Goal: Use online tool/utility: Utilize a website feature to perform a specific function

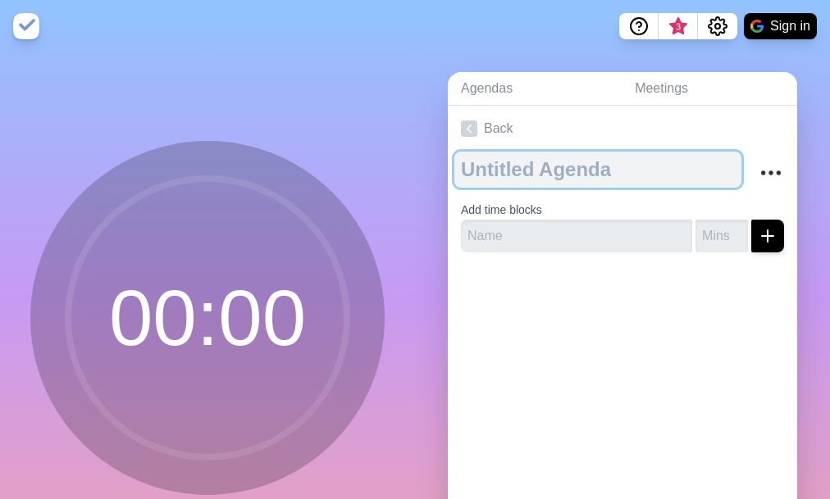
click at [516, 166] on textarea at bounding box center [597, 170] width 287 height 36
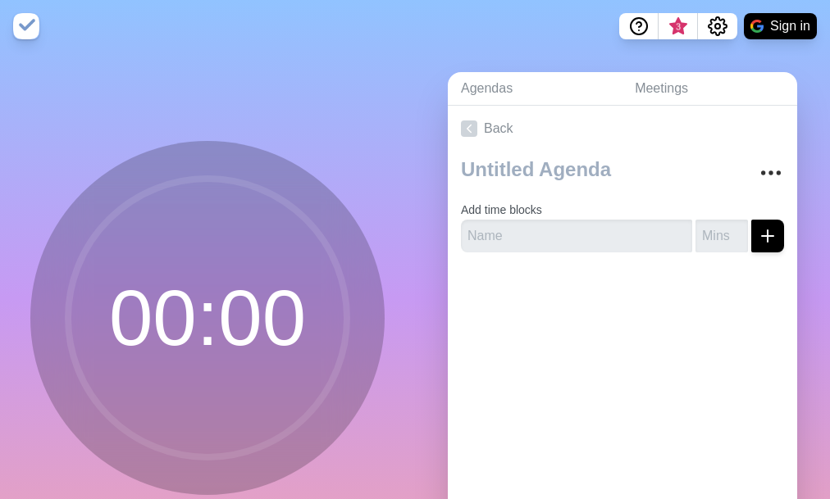
click at [516, 213] on label "Add time blocks" at bounding box center [501, 209] width 81 height 13
click at [513, 226] on input "text" at bounding box center [576, 236] width 231 height 33
click at [253, 317] on circle at bounding box center [207, 318] width 279 height 279
click at [491, 241] on input "text" at bounding box center [576, 236] width 231 height 33
type input "c"
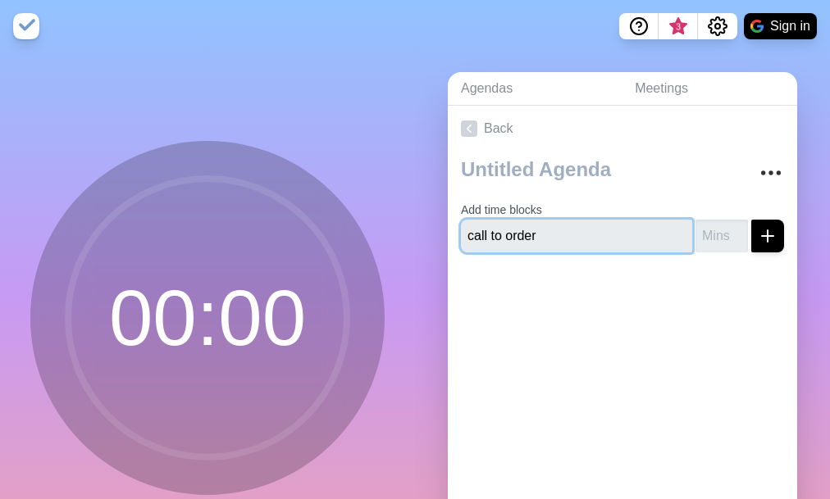
type input "call to order"
click at [701, 241] on input "number" at bounding box center [721, 236] width 52 height 33
type input "2"
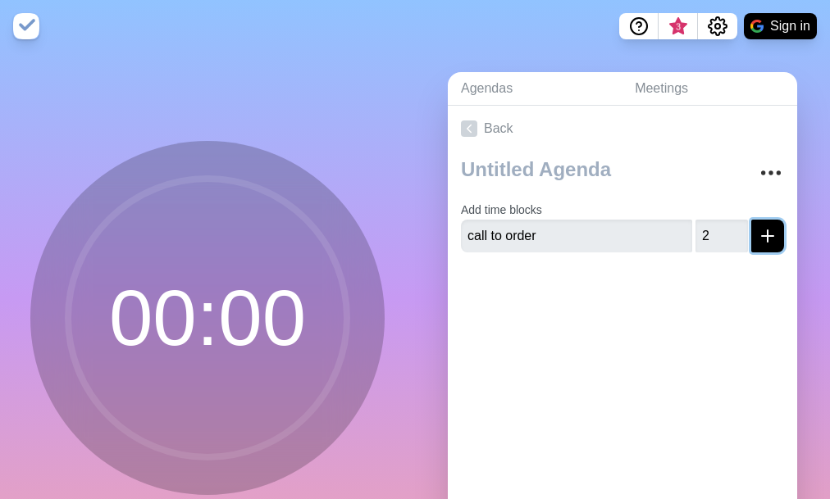
click at [758, 243] on icon "submit" at bounding box center [768, 236] width 20 height 20
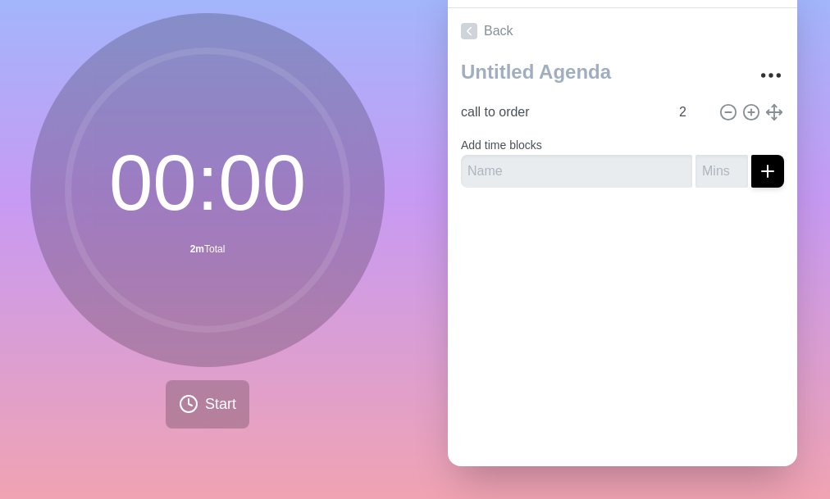
scroll to position [110, 0]
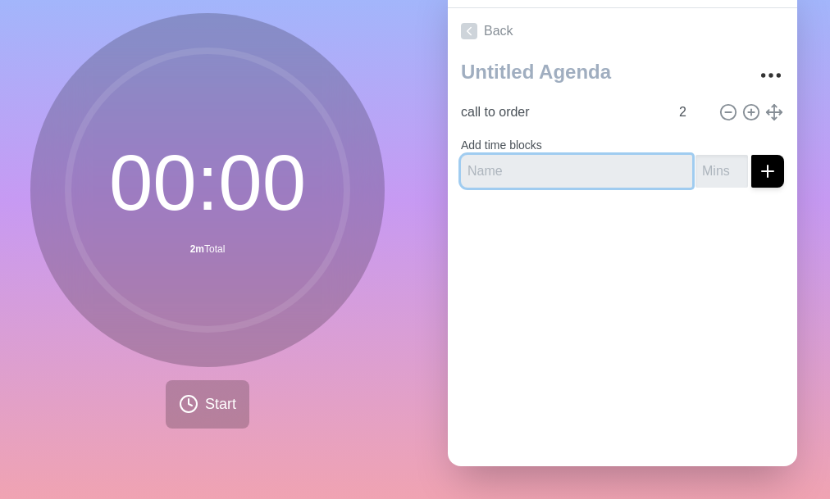
click at [513, 160] on input "text" at bounding box center [576, 171] width 231 height 33
type input "action item list"
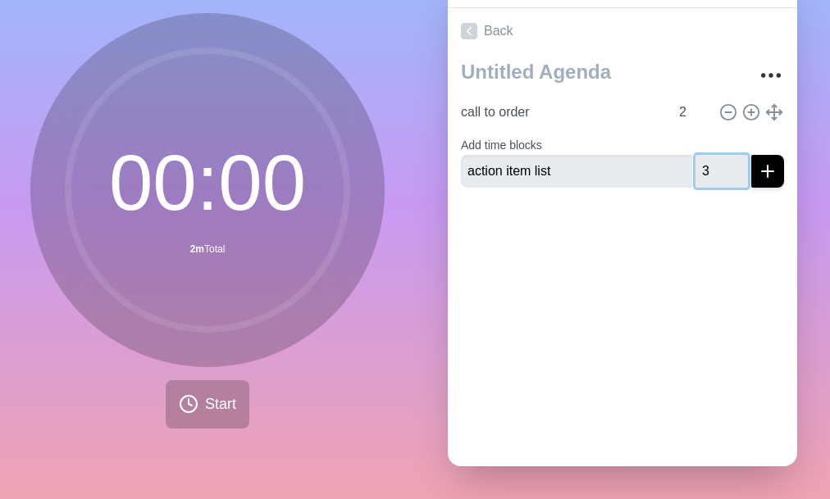
type input "3"
click at [762, 171] on line "submit" at bounding box center [767, 171] width 11 height 0
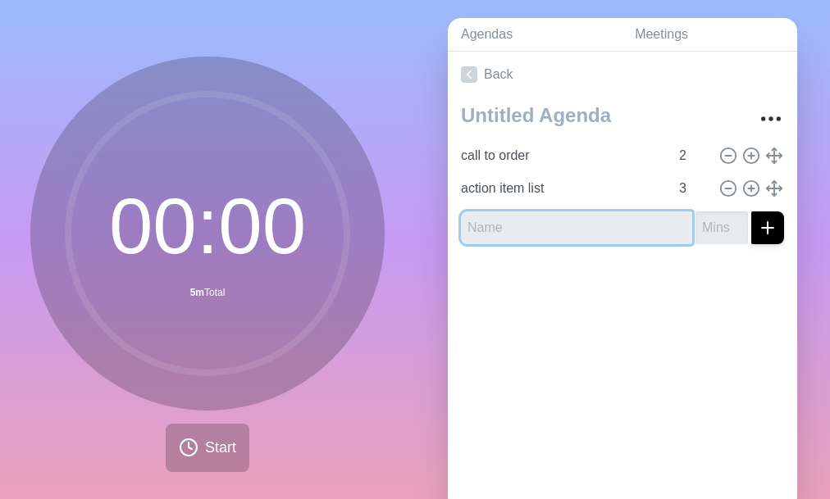
scroll to position [0, 0]
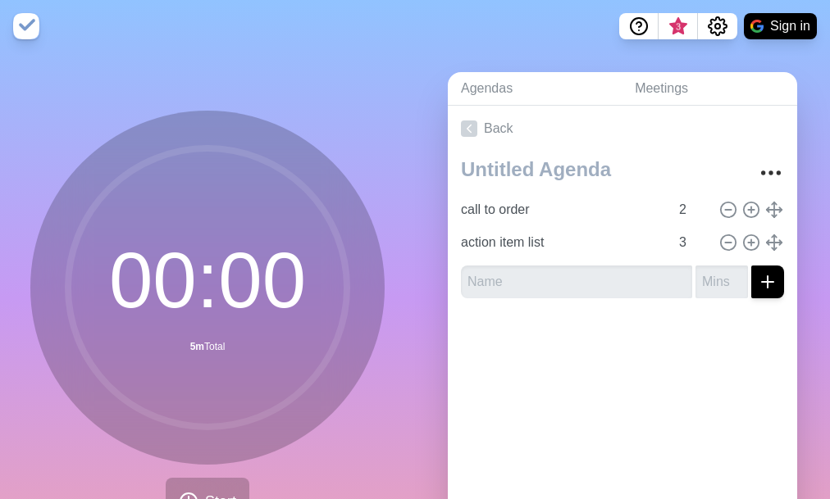
click at [768, 174] on div "call to order 2 action item list 3" at bounding box center [622, 232] width 349 height 160
click at [758, 169] on icon "More" at bounding box center [771, 173] width 26 height 26
